Goal: Task Accomplishment & Management: Complete application form

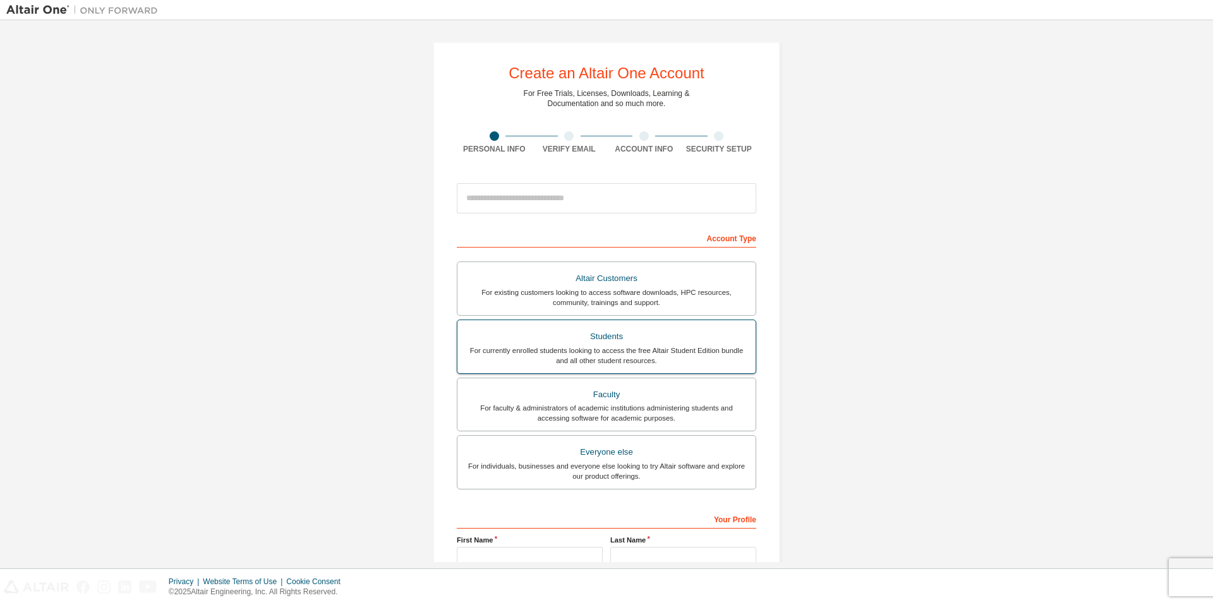
click at [675, 337] on div "Students" at bounding box center [606, 337] width 283 height 18
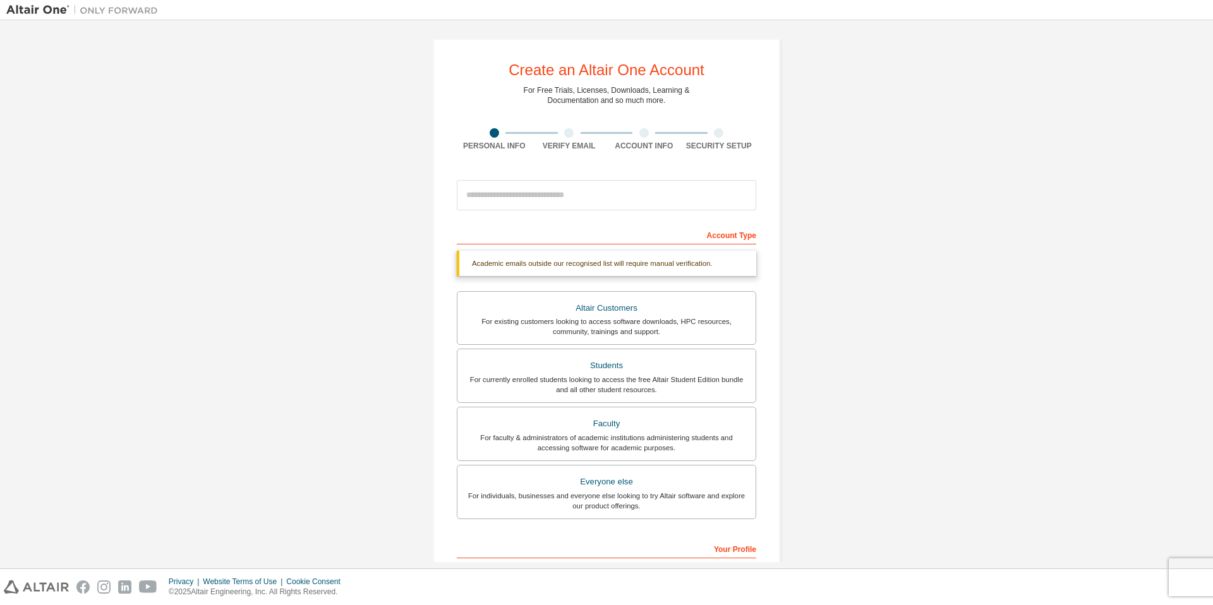
scroll to position [8, 0]
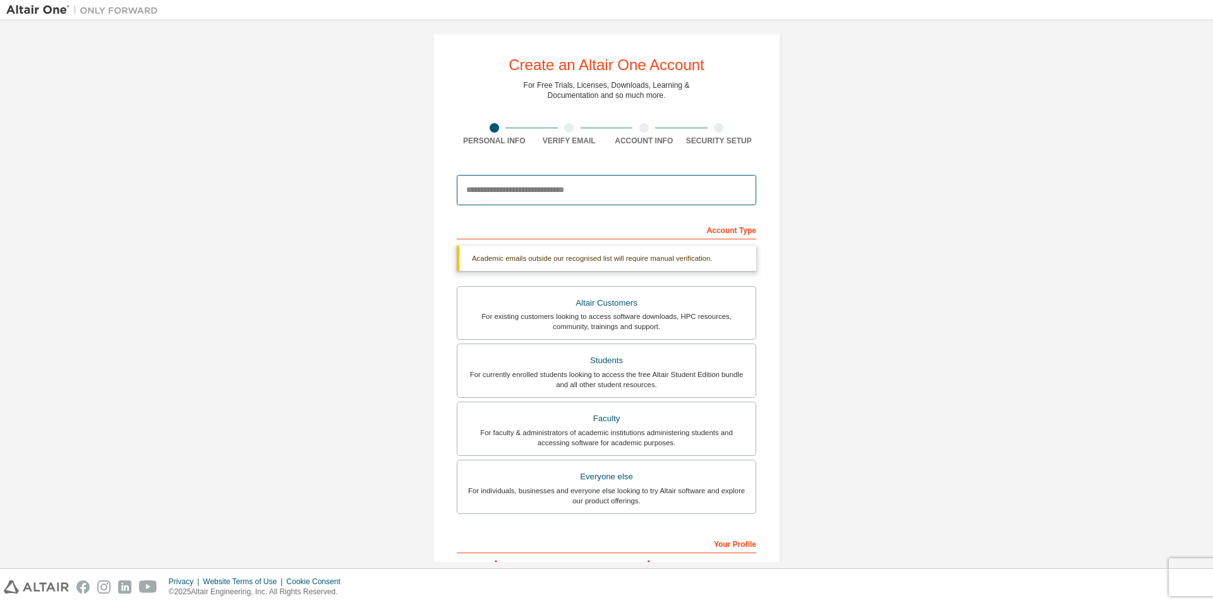
click at [578, 188] on input "email" at bounding box center [606, 190] width 299 height 30
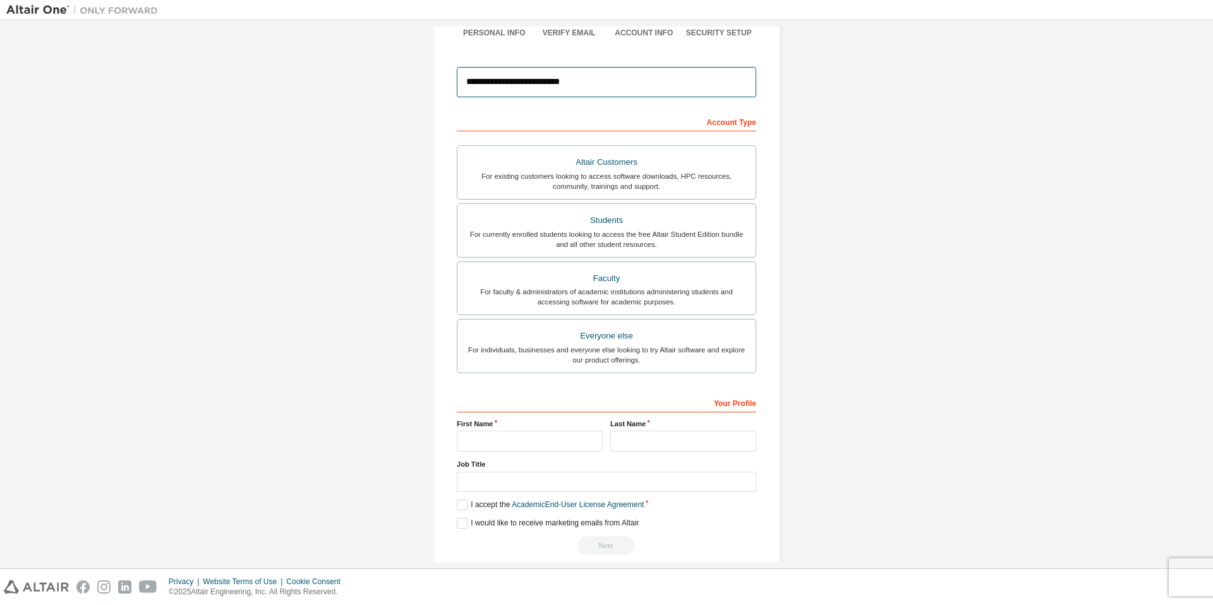
scroll to position [133, 0]
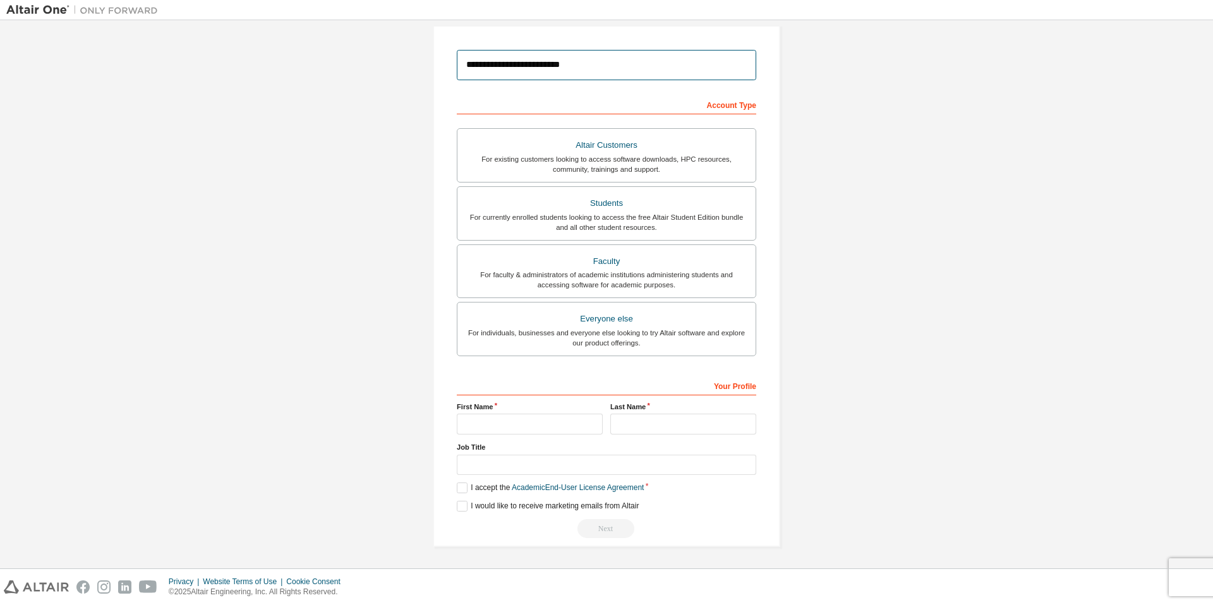
type input "**********"
click at [556, 425] on input "text" at bounding box center [530, 424] width 146 height 21
type input "******"
type input "*"
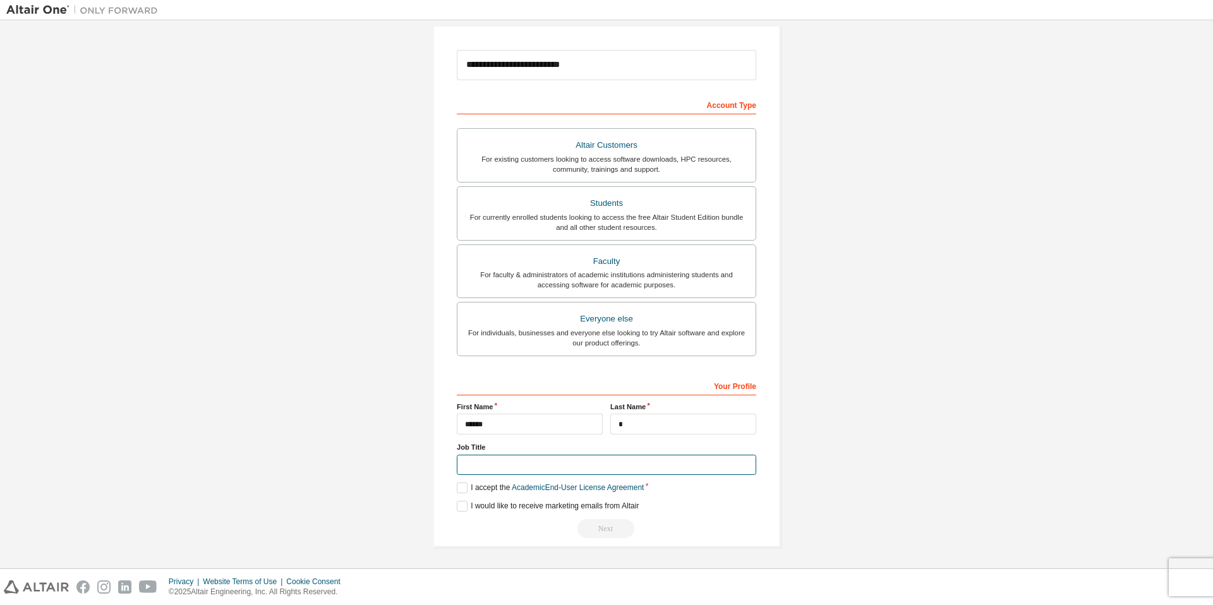
click at [578, 465] on input "text" at bounding box center [606, 465] width 299 height 21
type input "*******"
click at [462, 486] on label "I accept the Academic End-User License Agreement" at bounding box center [550, 488] width 187 height 11
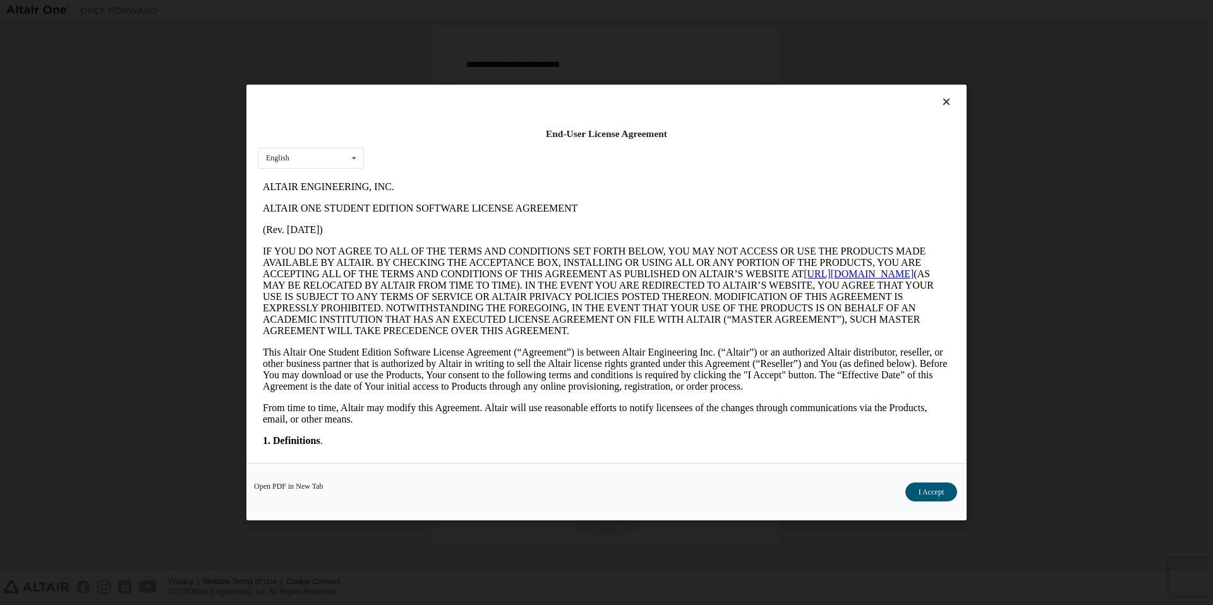
scroll to position [0, 0]
click at [925, 494] on button "I Accept" at bounding box center [931, 492] width 52 height 19
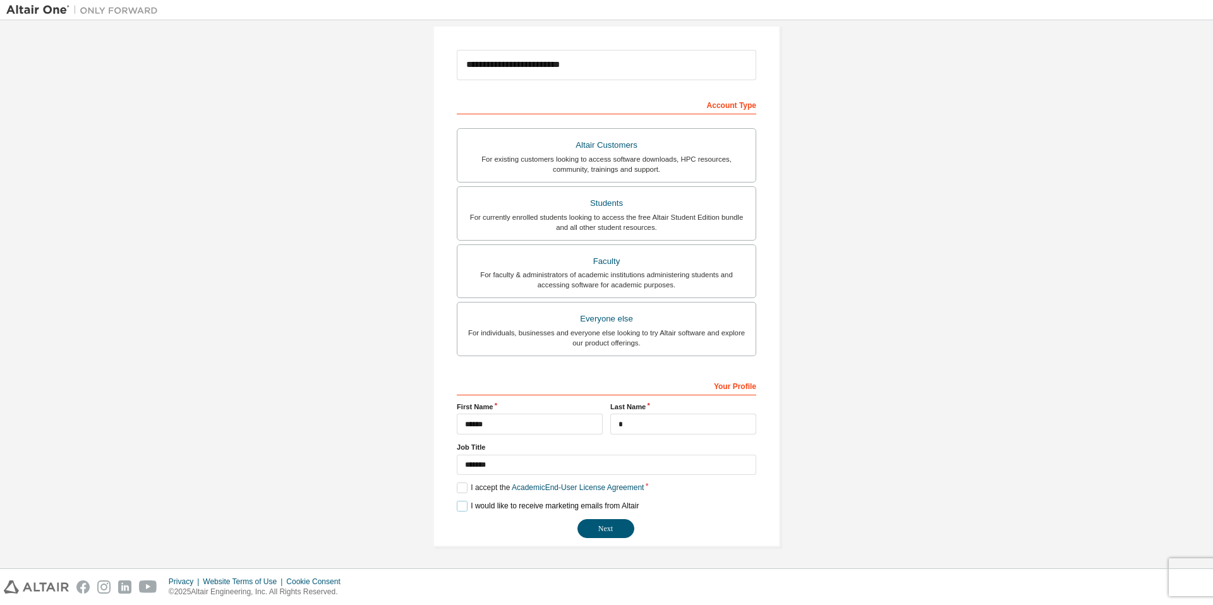
click at [461, 504] on label "I would like to receive marketing emails from Altair" at bounding box center [548, 506] width 182 height 11
click at [609, 533] on button "Next" at bounding box center [605, 528] width 57 height 19
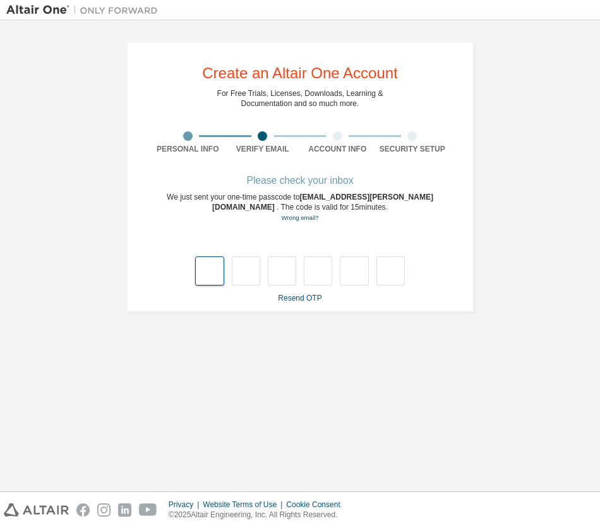
type input "*"
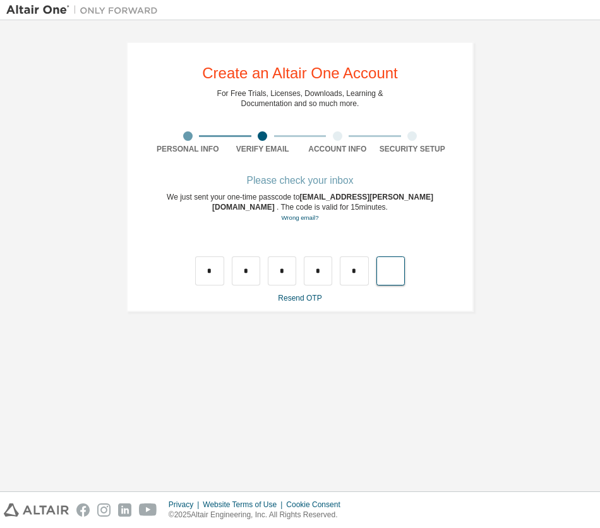
type input "*"
